Goal: Book appointment/travel/reservation

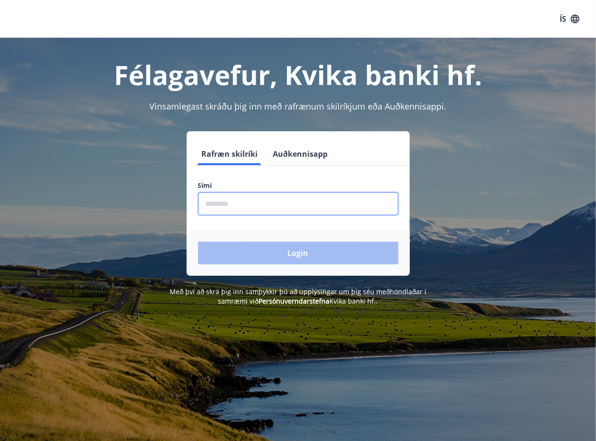
click at [222, 201] on input "phone" at bounding box center [298, 203] width 200 height 23
type input "********"
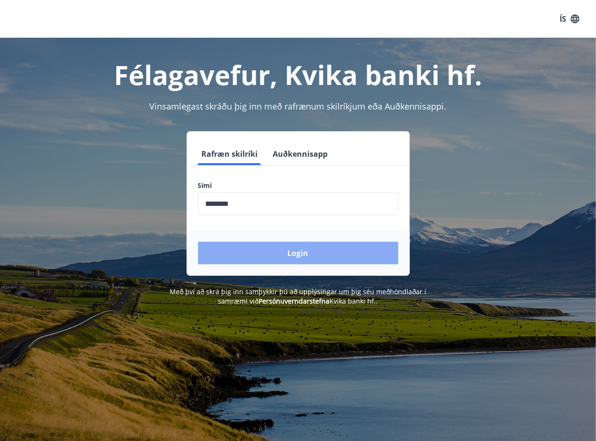
click at [301, 255] on button "Login" at bounding box center [298, 253] width 200 height 23
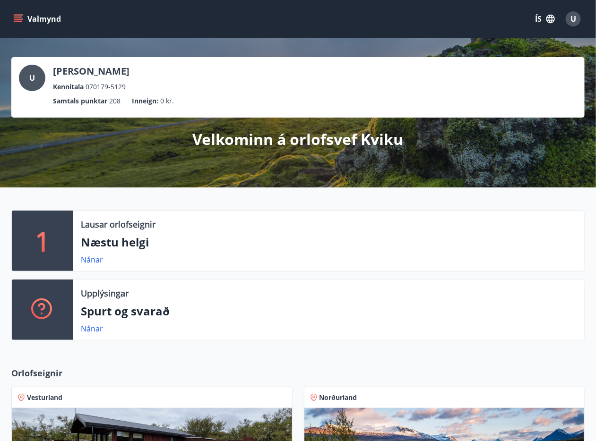
scroll to position [227, 0]
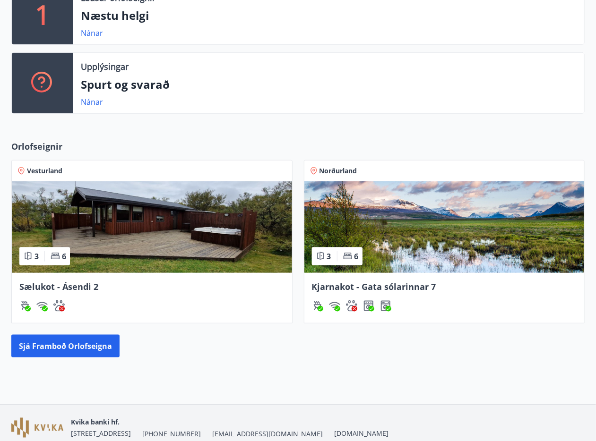
click at [460, 206] on img at bounding box center [444, 227] width 280 height 92
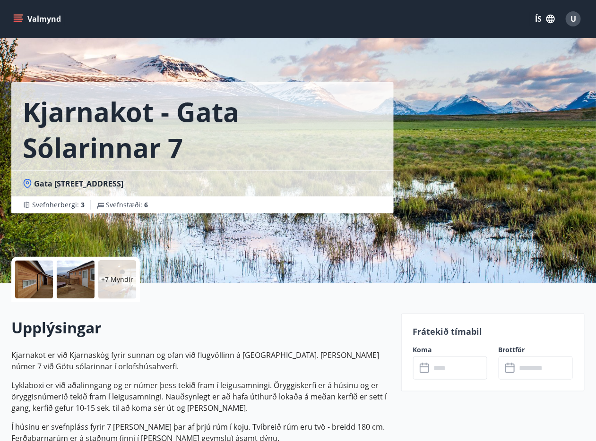
click at [444, 368] on input "text" at bounding box center [459, 368] width 56 height 23
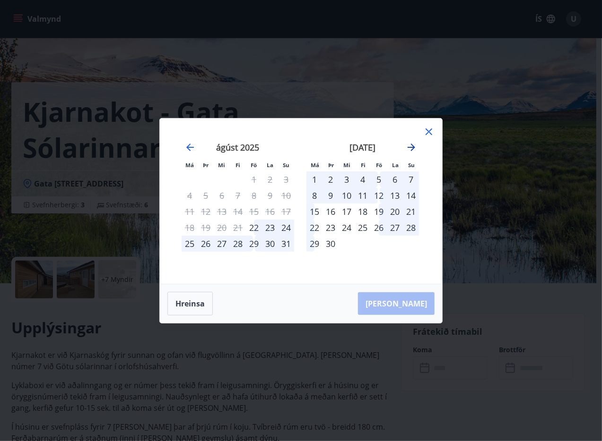
click at [413, 148] on icon "Move forward to switch to the next month." at bounding box center [411, 148] width 8 height 8
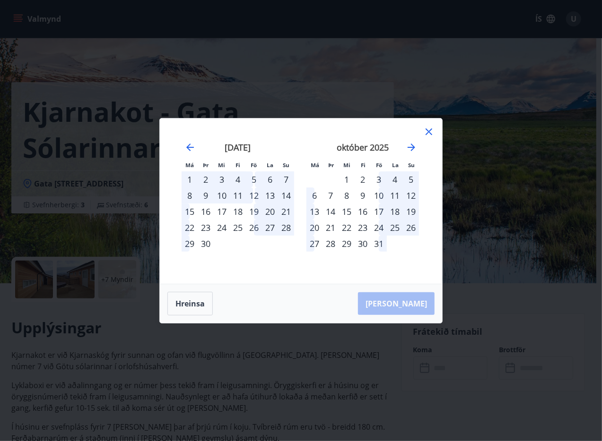
click at [379, 228] on div "24" at bounding box center [379, 228] width 16 height 16
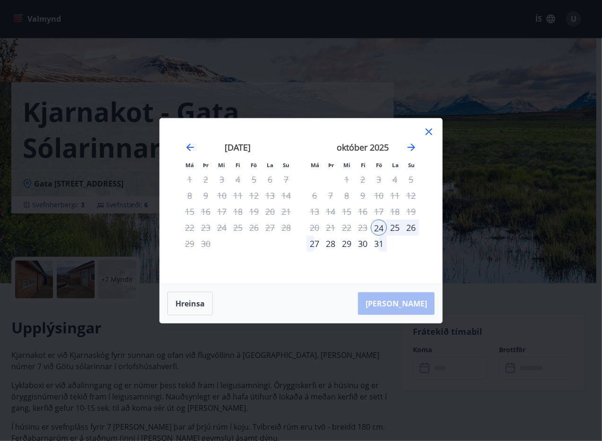
click at [412, 228] on div "26" at bounding box center [411, 228] width 16 height 16
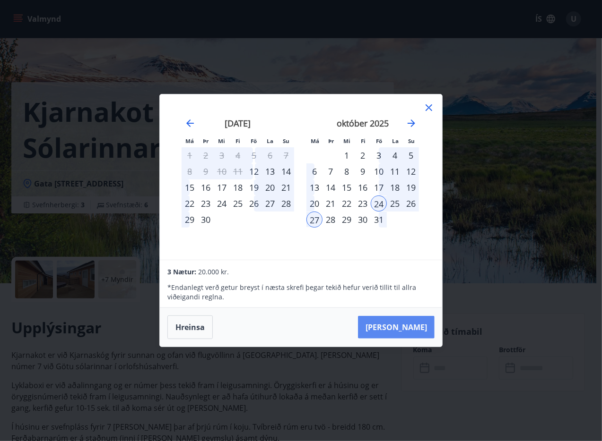
click at [422, 332] on button "[PERSON_NAME]" at bounding box center [396, 327] width 77 height 23
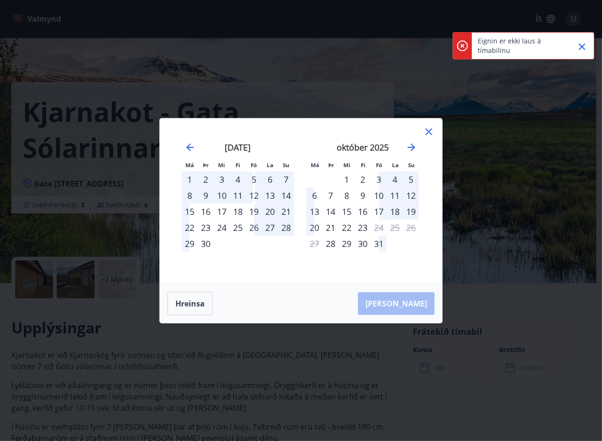
click at [585, 47] on icon "Close" at bounding box center [581, 46] width 11 height 11
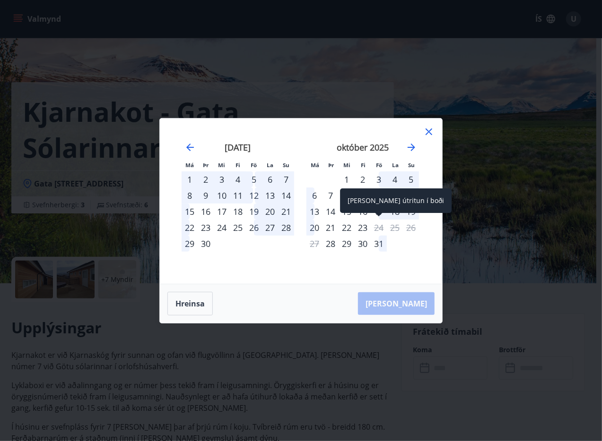
click at [380, 228] on div "24" at bounding box center [379, 228] width 16 height 16
click at [414, 146] on icon "Move forward to switch to the next month." at bounding box center [411, 147] width 11 height 11
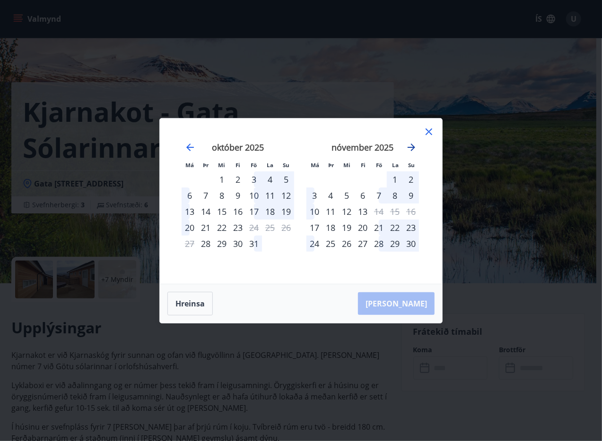
click at [414, 146] on icon "Move forward to switch to the next month." at bounding box center [411, 147] width 11 height 11
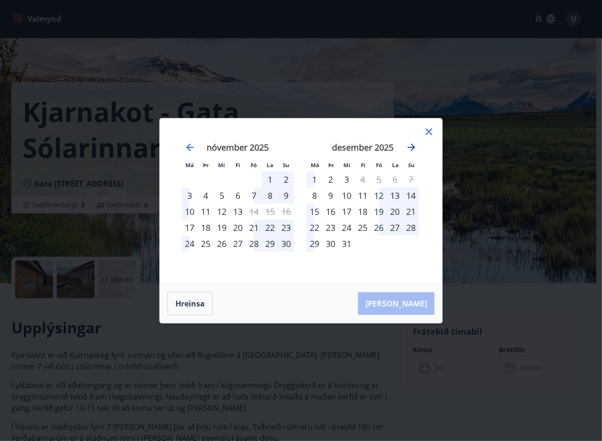
click at [414, 146] on icon "Move forward to switch to the next month." at bounding box center [411, 147] width 11 height 11
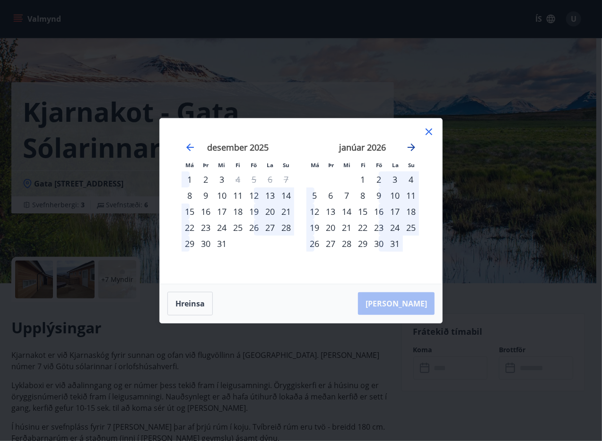
click at [414, 146] on icon "Move forward to switch to the next month." at bounding box center [411, 147] width 11 height 11
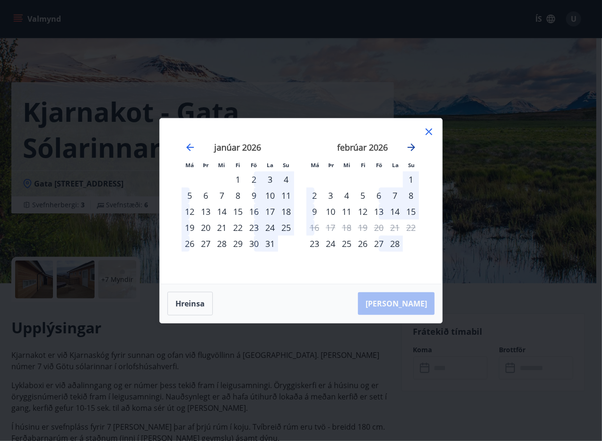
click at [414, 146] on icon "Move forward to switch to the next month." at bounding box center [411, 147] width 11 height 11
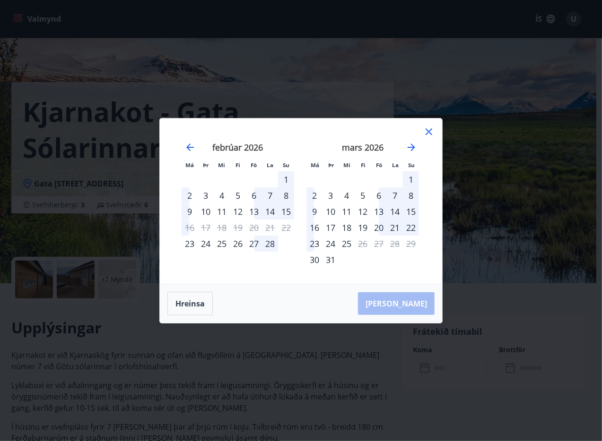
click at [271, 243] on div "28" at bounding box center [270, 244] width 16 height 16
click at [414, 180] on div "1" at bounding box center [411, 180] width 16 height 16
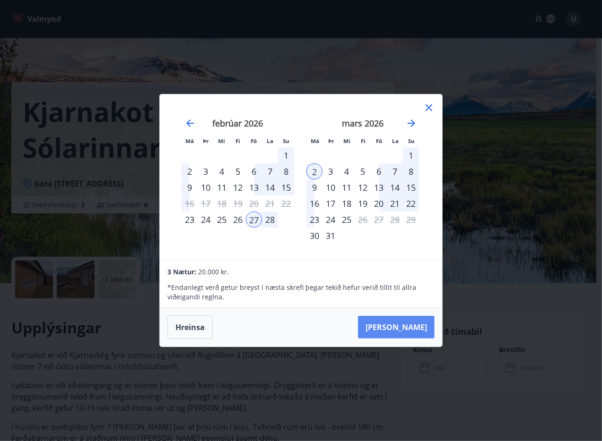
click at [410, 327] on button "[PERSON_NAME]" at bounding box center [396, 327] width 77 height 23
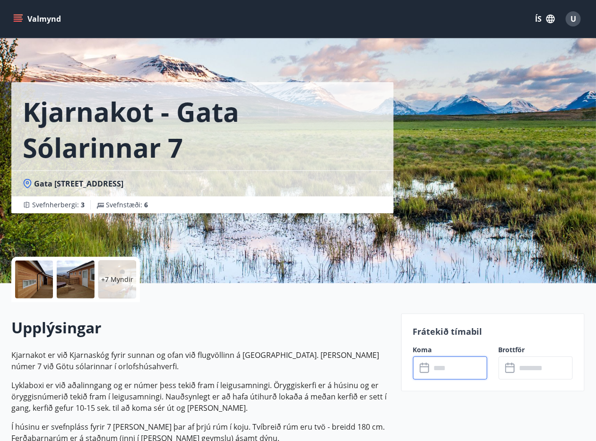
type input "******"
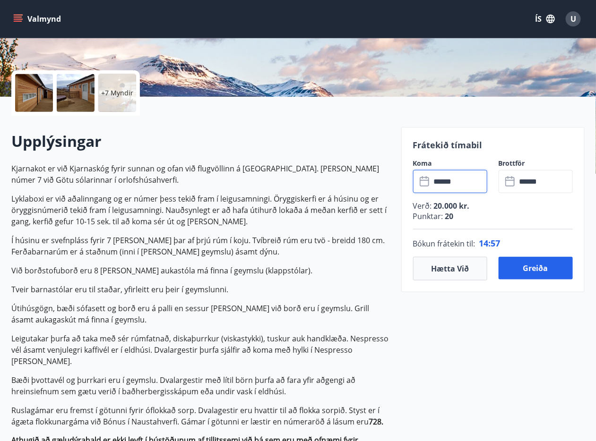
scroll to position [189, 0]
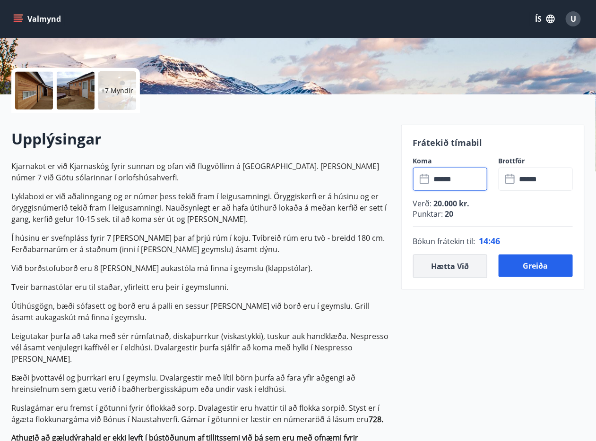
click at [449, 266] on button "Hætta við" at bounding box center [450, 267] width 74 height 24
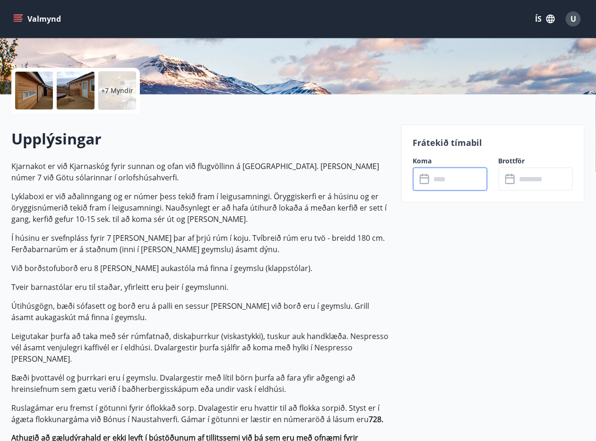
click at [441, 180] on input "text" at bounding box center [459, 179] width 56 height 23
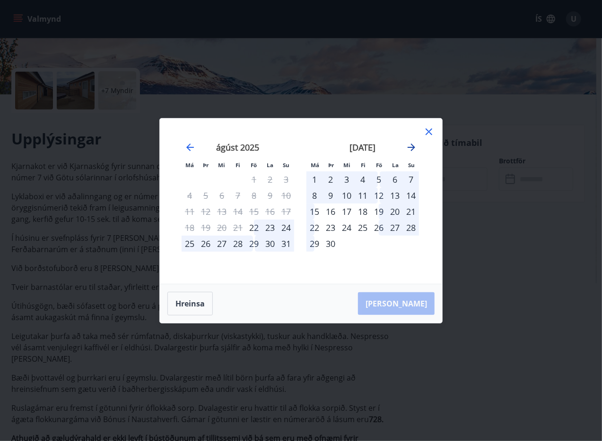
click at [412, 149] on icon "Move forward to switch to the next month." at bounding box center [411, 148] width 8 height 8
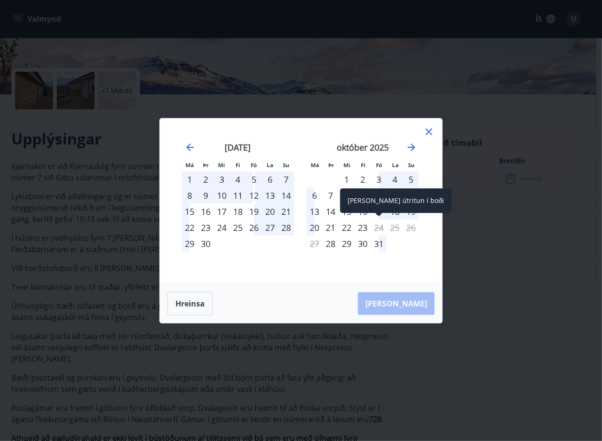
click at [376, 226] on div "24" at bounding box center [379, 228] width 16 height 16
click at [320, 245] on div "27" at bounding box center [314, 244] width 16 height 16
click at [411, 147] on icon "Move forward to switch to the next month." at bounding box center [411, 148] width 8 height 8
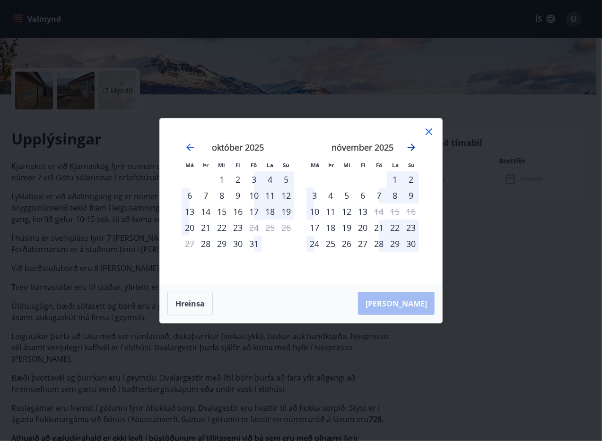
click at [411, 147] on icon "Move forward to switch to the next month." at bounding box center [411, 148] width 8 height 8
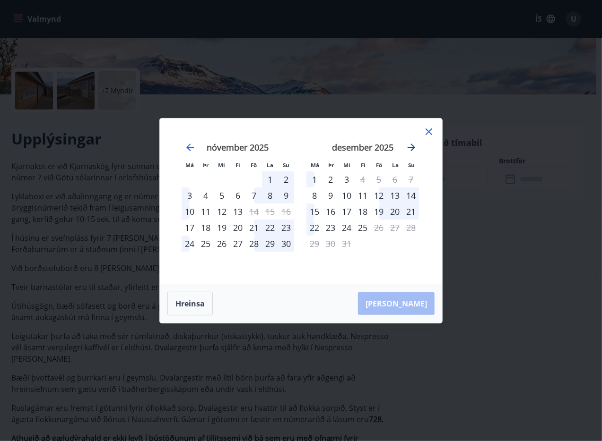
click at [411, 147] on icon "Move forward to switch to the next month." at bounding box center [411, 148] width 8 height 8
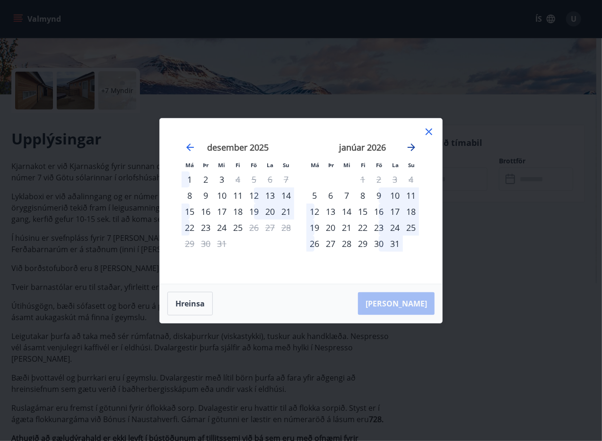
click at [411, 147] on icon "Move forward to switch to the next month." at bounding box center [411, 148] width 8 height 8
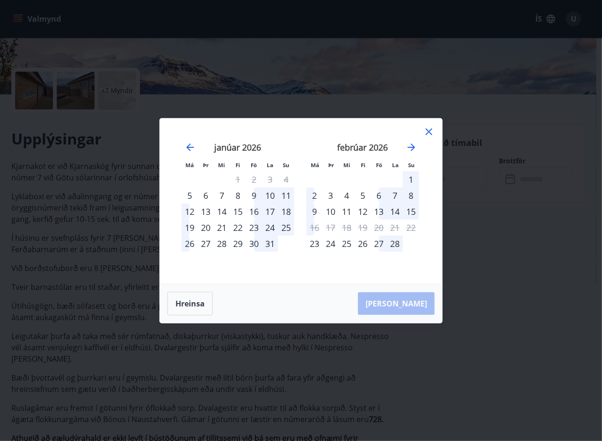
click at [424, 133] on icon at bounding box center [428, 131] width 11 height 11
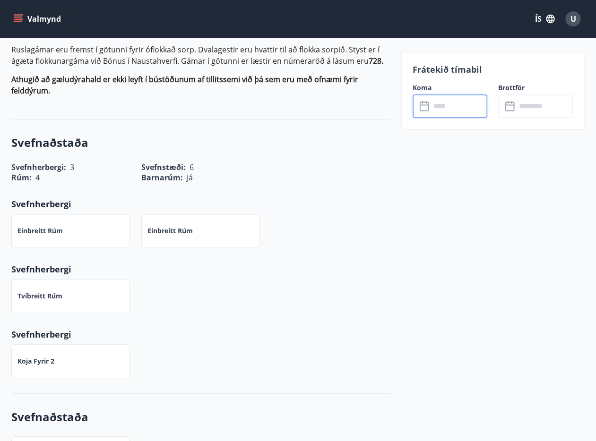
scroll to position [718, 0]
